Goal: Task Accomplishment & Management: Use online tool/utility

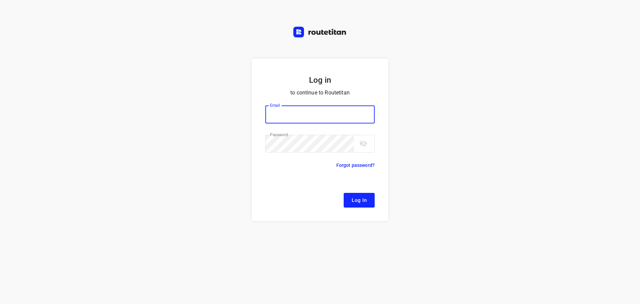
type input "[EMAIL_ADDRESS][DOMAIN_NAME]"
click at [362, 203] on span "Log In" at bounding box center [359, 200] width 15 height 9
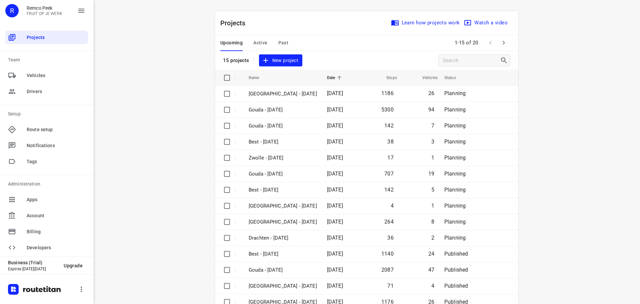
click at [258, 45] on span "Active" at bounding box center [260, 43] width 14 height 8
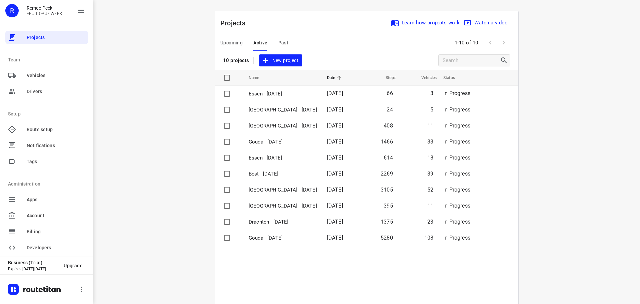
click at [239, 43] on span "Upcoming" at bounding box center [231, 43] width 22 height 8
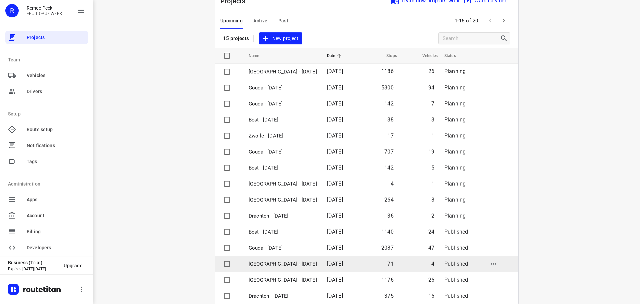
scroll to position [33, 0]
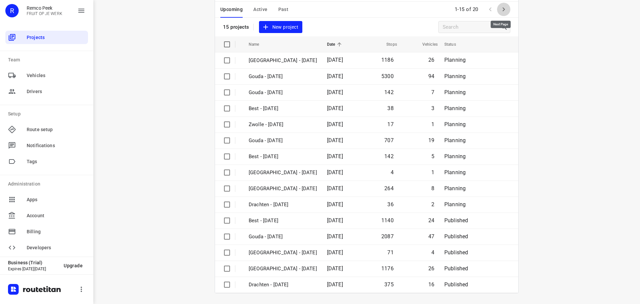
click at [500, 12] on icon "button" at bounding box center [504, 9] width 8 height 8
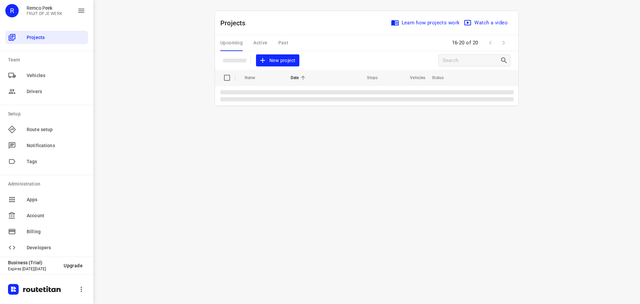
scroll to position [0, 0]
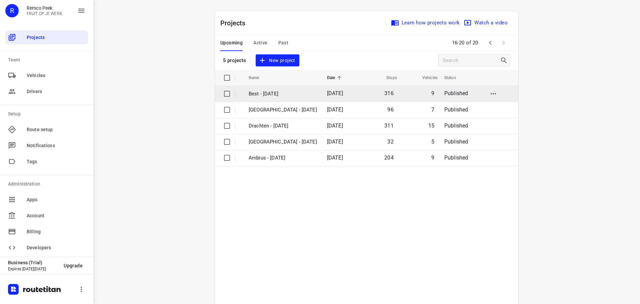
click at [275, 88] on td "Best - [DATE]" at bounding box center [282, 94] width 80 height 16
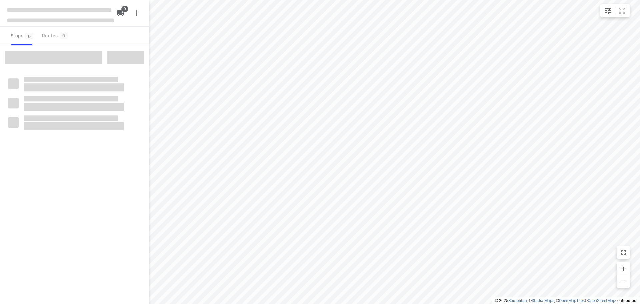
checkbox input "true"
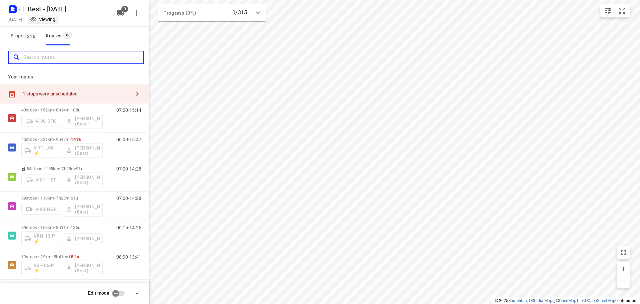
click at [98, 57] on input "Search routes" at bounding box center [83, 57] width 120 height 10
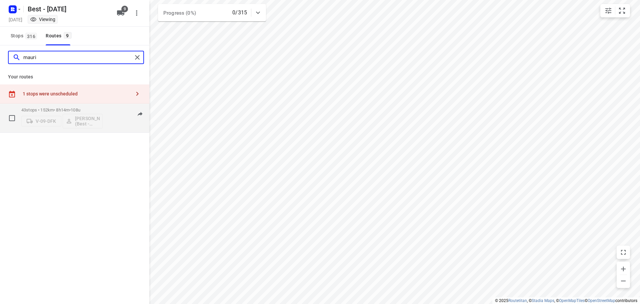
type input "mauri"
click at [109, 120] on div "07:00-15:14" at bounding box center [124, 119] width 33 height 24
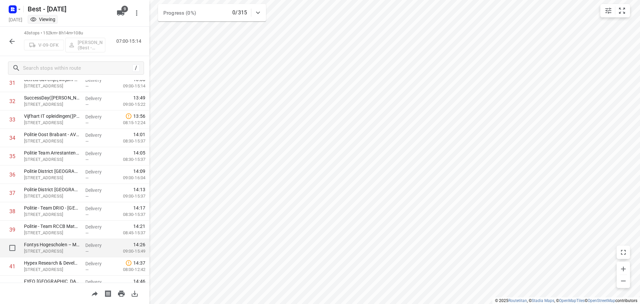
scroll to position [657, 0]
